Goal: Communication & Community: Ask a question

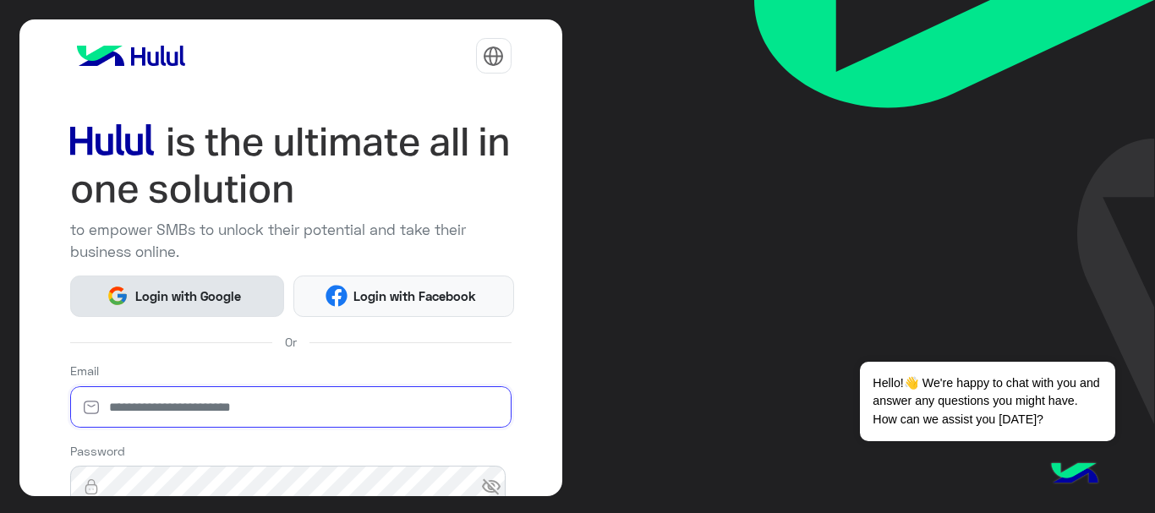
type input "**********"
click at [170, 296] on span "Login with Google" at bounding box center [188, 296] width 118 height 19
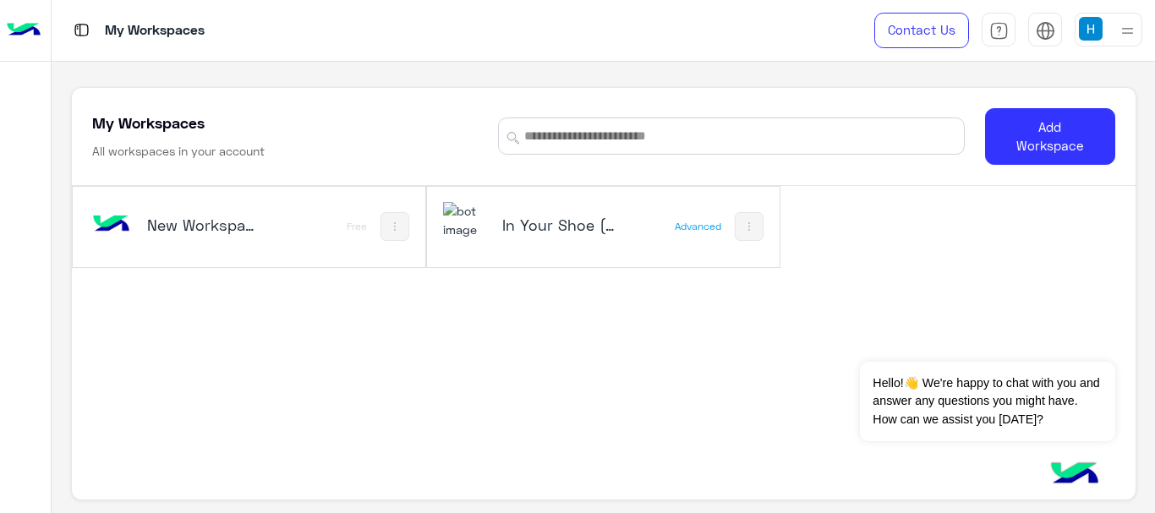
click at [582, 228] on h5 "In Your Shoe (IYS)" at bounding box center [560, 225] width 116 height 20
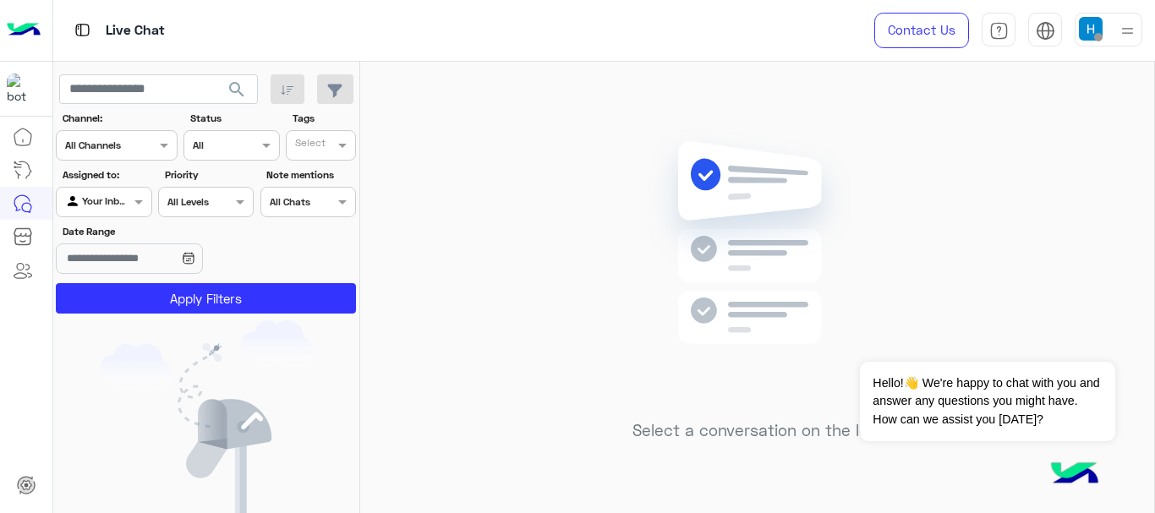
click at [1088, 52] on div "Contact Us Help Center عربي English" at bounding box center [1002, 30] width 306 height 61
click at [1089, 44] on div at bounding box center [1109, 30] width 68 height 34
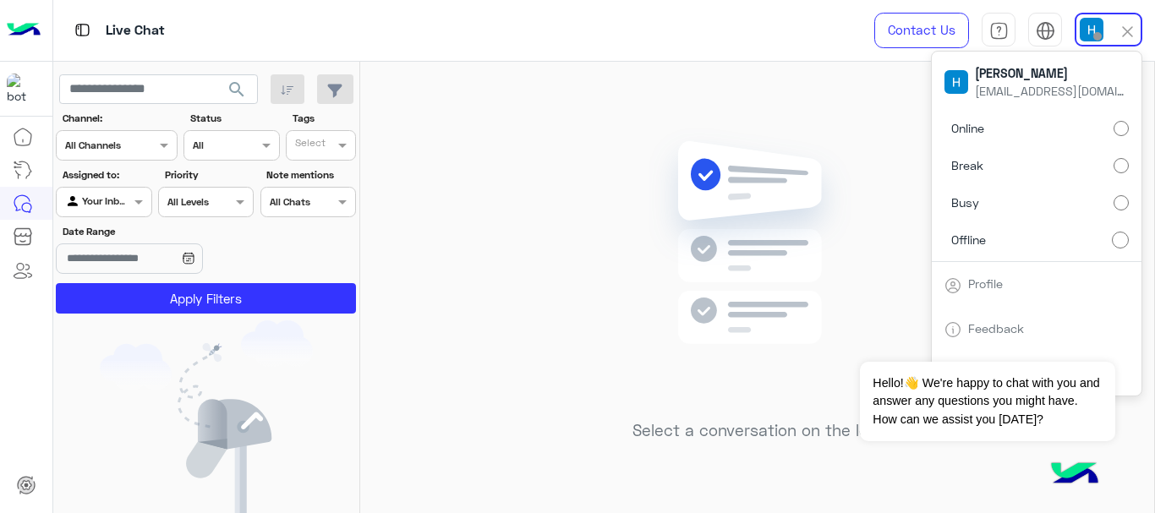
click at [1059, 136] on label "Online" at bounding box center [1037, 128] width 184 height 30
click at [536, 219] on div "Select a conversation on the left" at bounding box center [757, 291] width 794 height 458
